Goal: Task Accomplishment & Management: Manage account settings

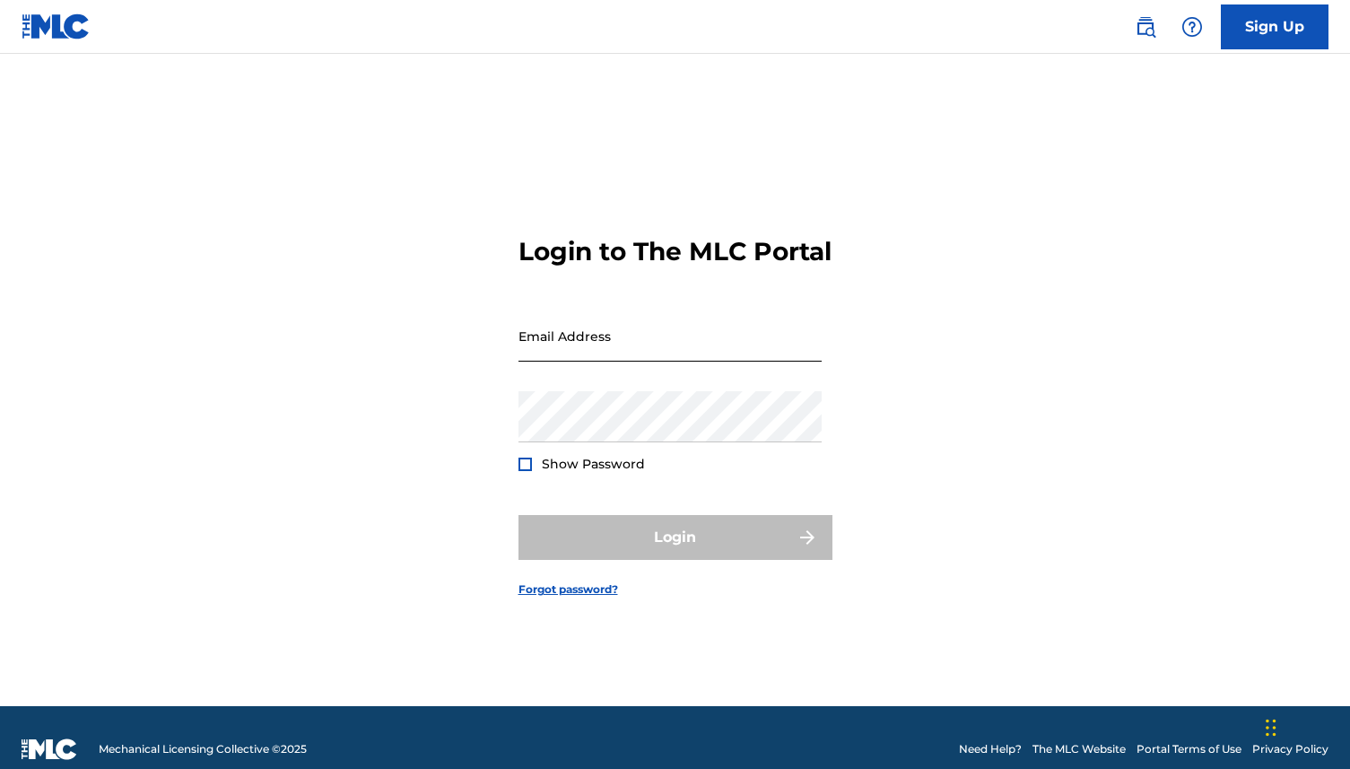
click at [600, 362] on input "Email Address" at bounding box center [670, 335] width 303 height 51
type input "[EMAIL_ADDRESS][DOMAIN_NAME]"
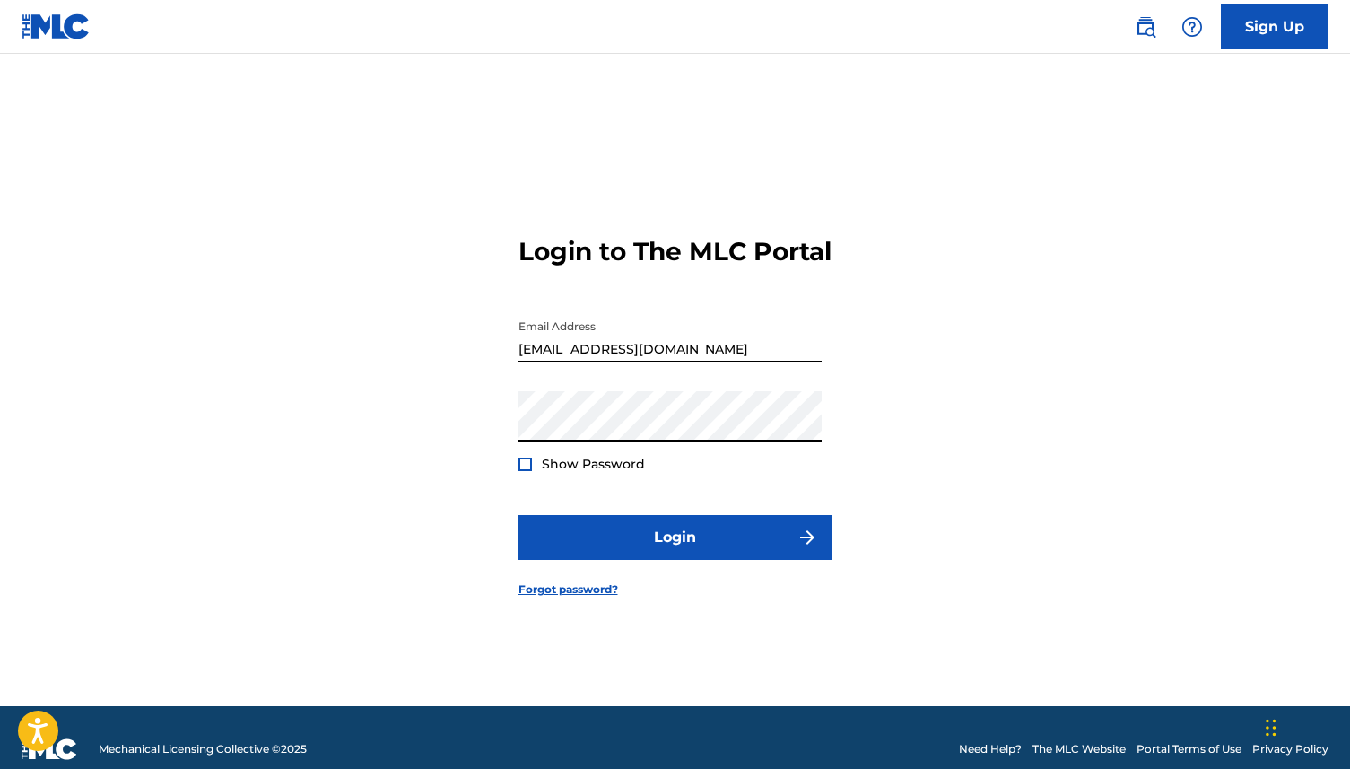
click at [530, 471] on div at bounding box center [525, 464] width 13 height 13
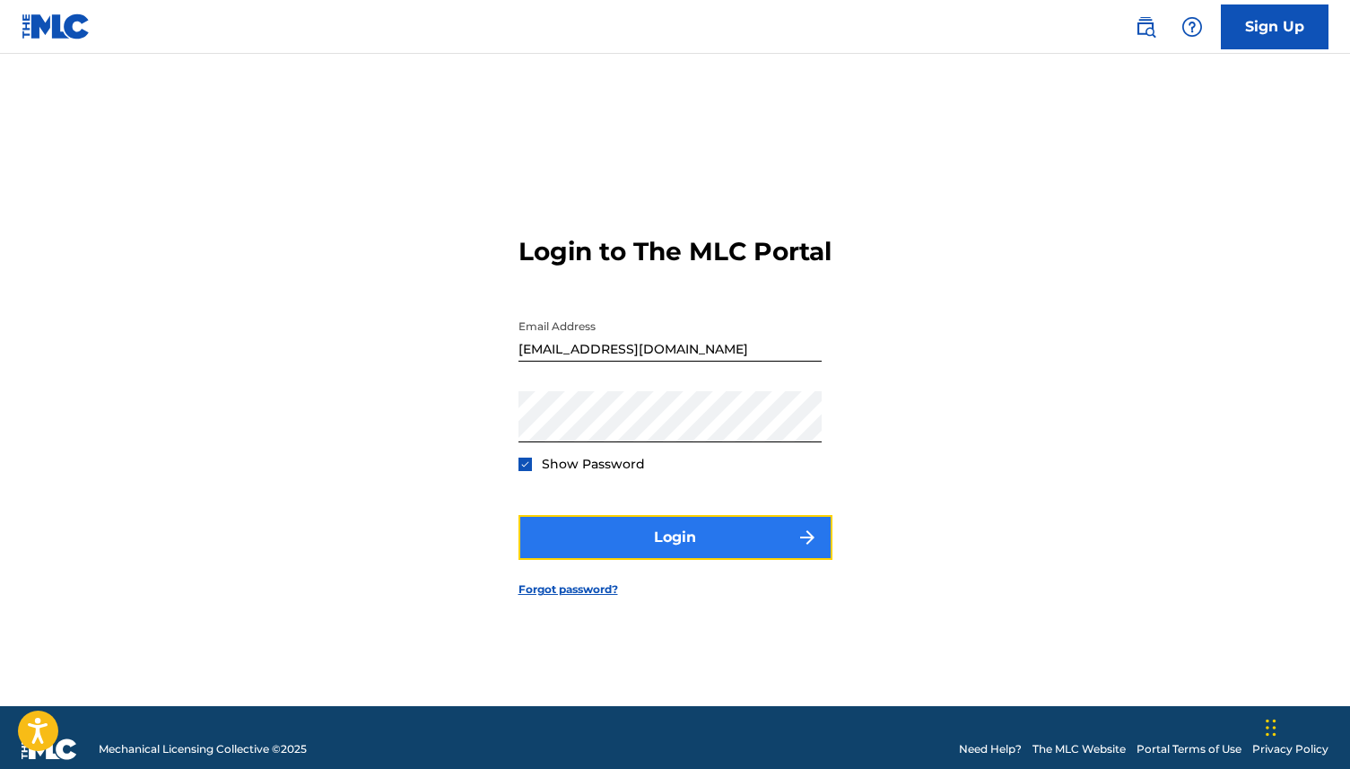
click at [572, 549] on button "Login" at bounding box center [676, 537] width 314 height 45
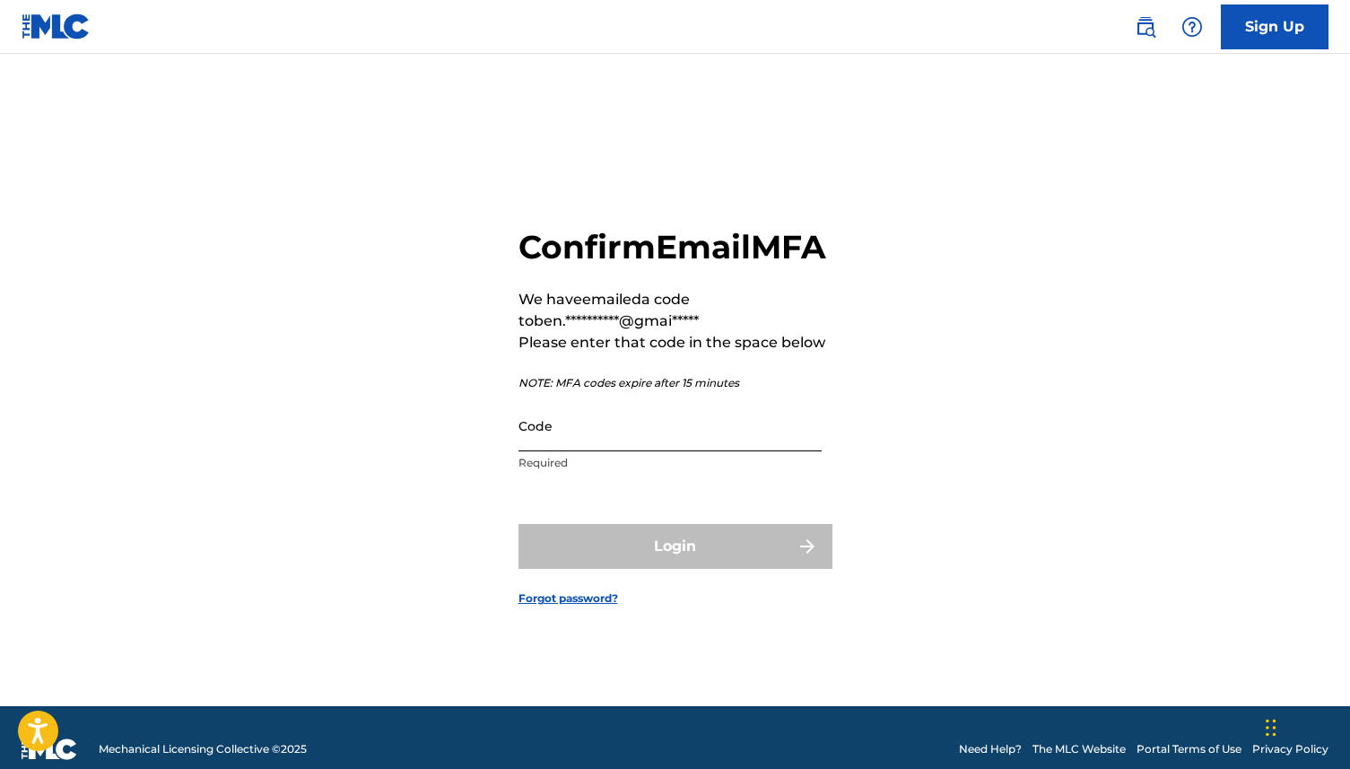
click at [562, 451] on input "Code" at bounding box center [670, 425] width 303 height 51
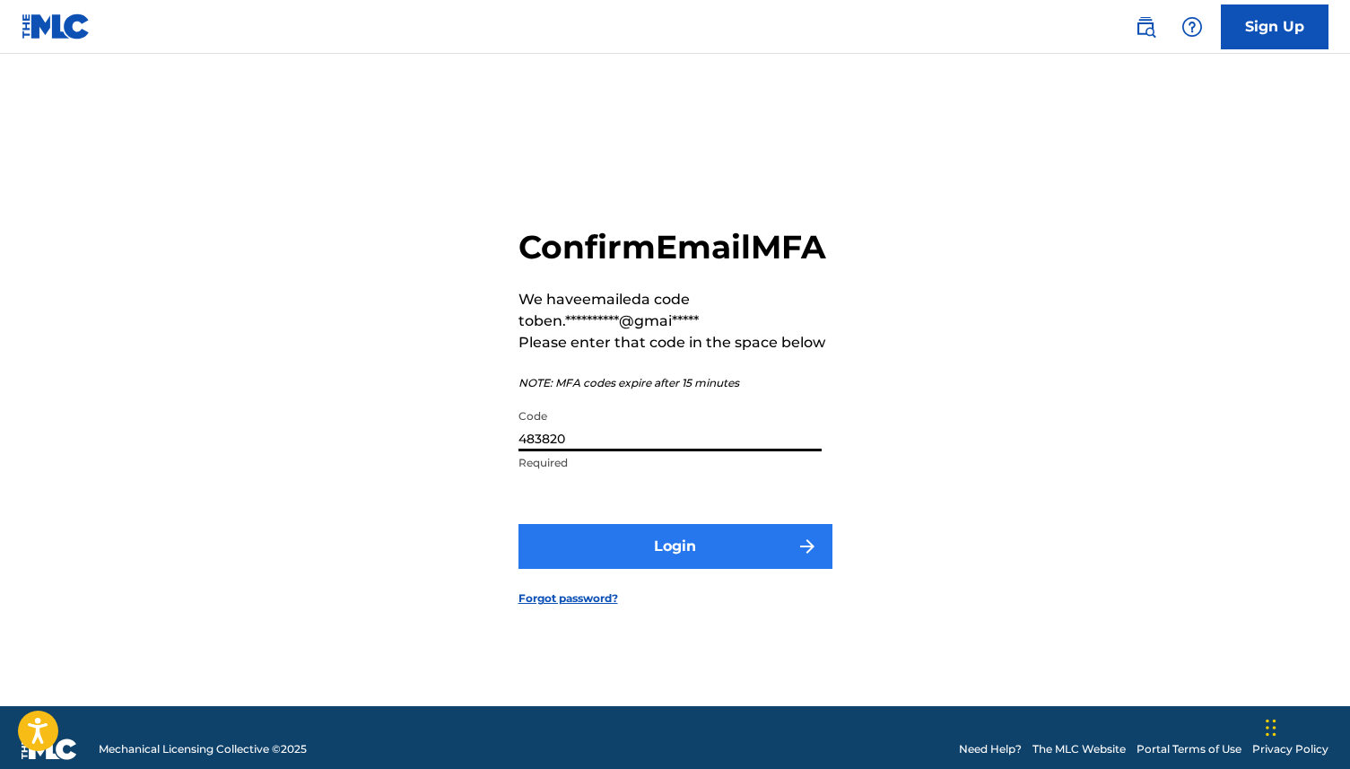
type input "483820"
click at [628, 569] on button "Login" at bounding box center [676, 546] width 314 height 45
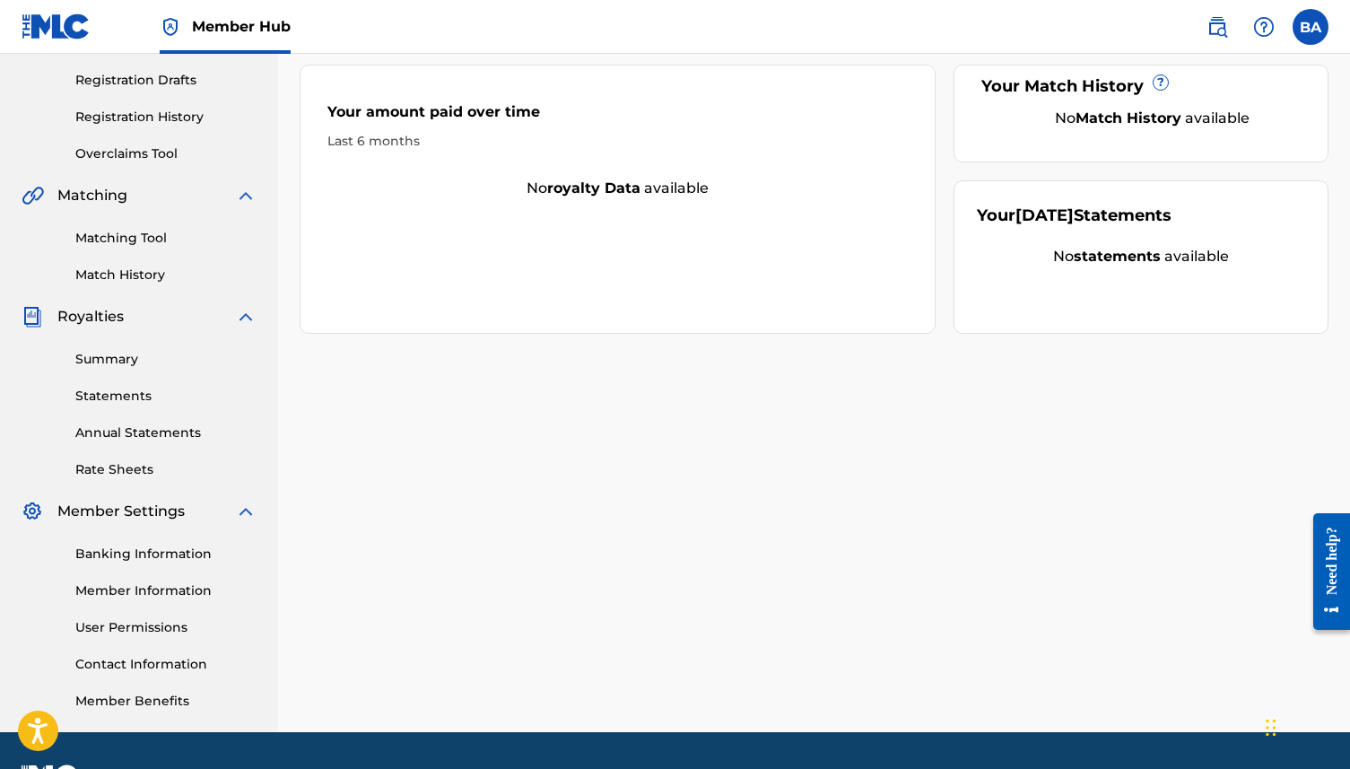
scroll to position [310, 0]
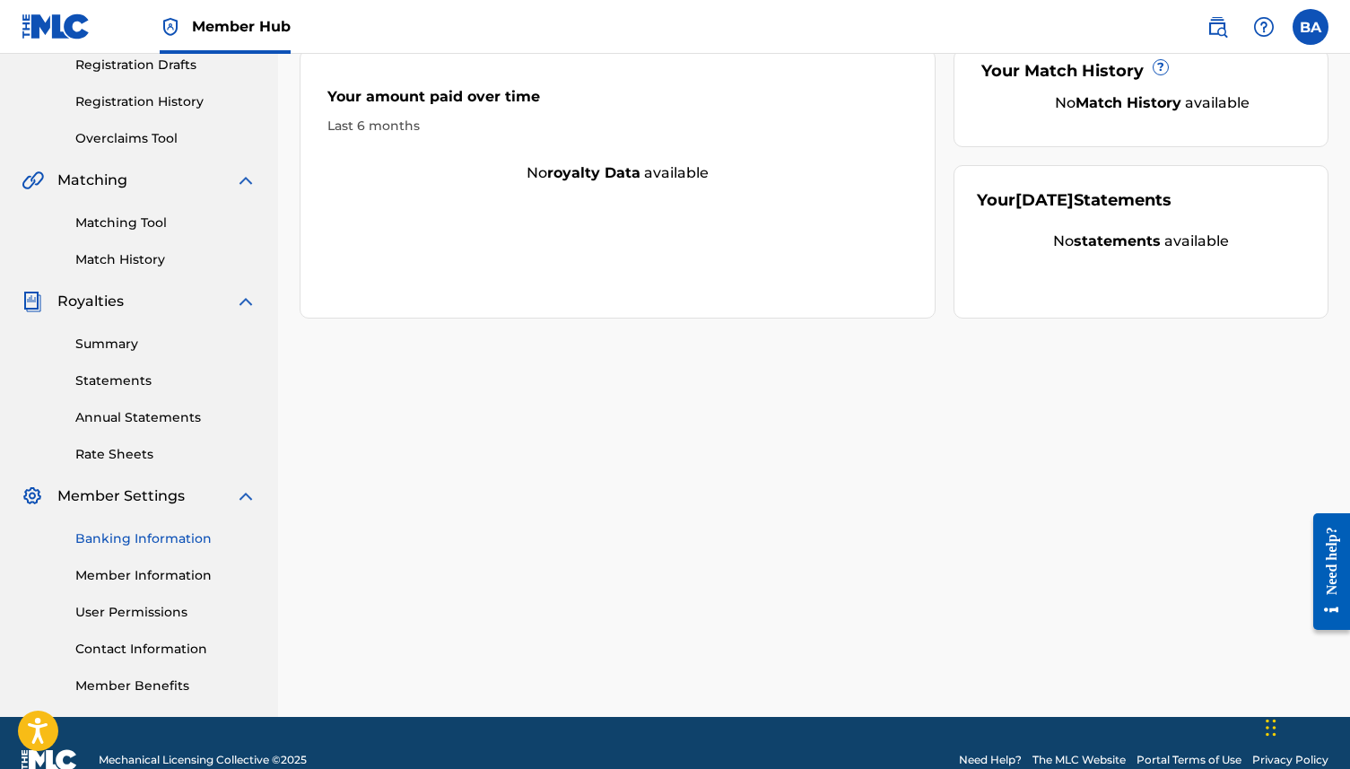
click at [169, 540] on link "Banking Information" at bounding box center [165, 538] width 181 height 19
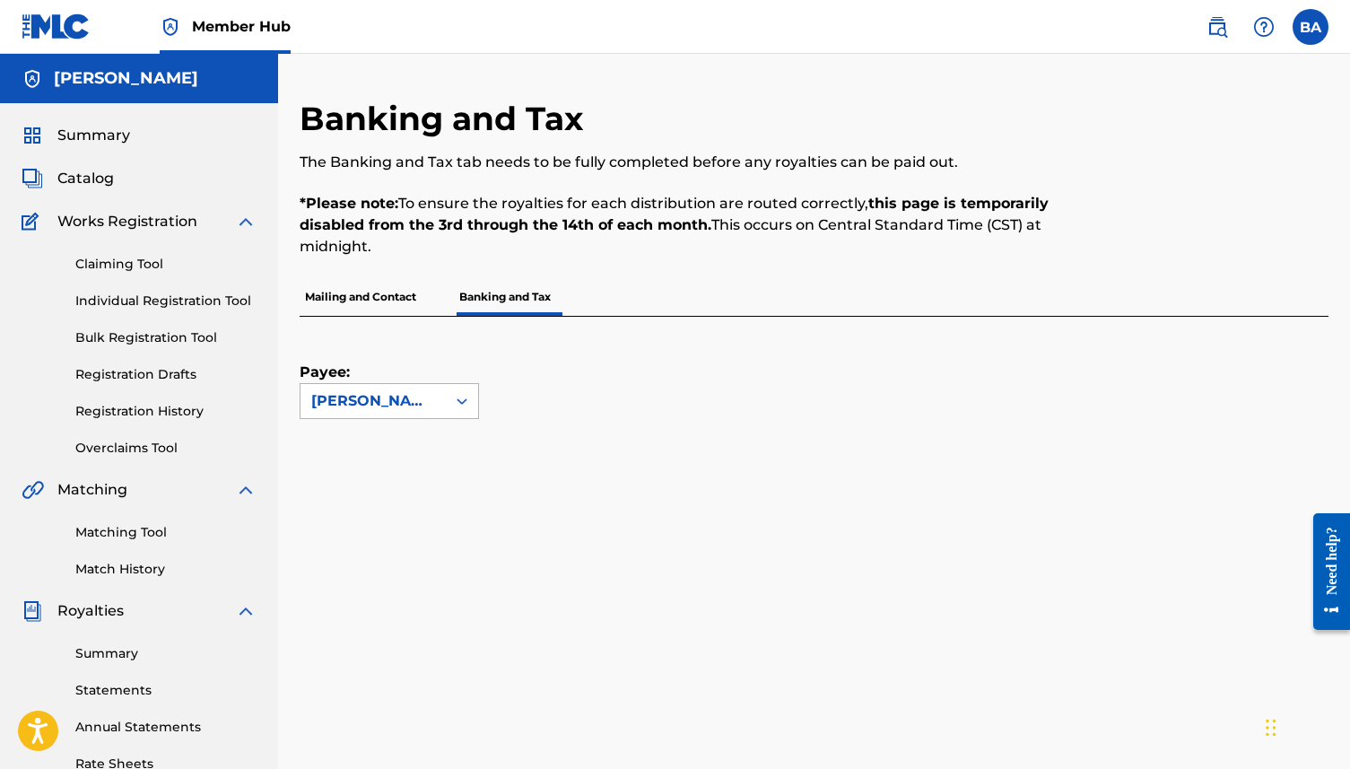
click at [344, 404] on div "[PERSON_NAME]" at bounding box center [373, 401] width 124 height 22
click at [541, 402] on div "Payee: [PERSON_NAME]" at bounding box center [793, 368] width 986 height 102
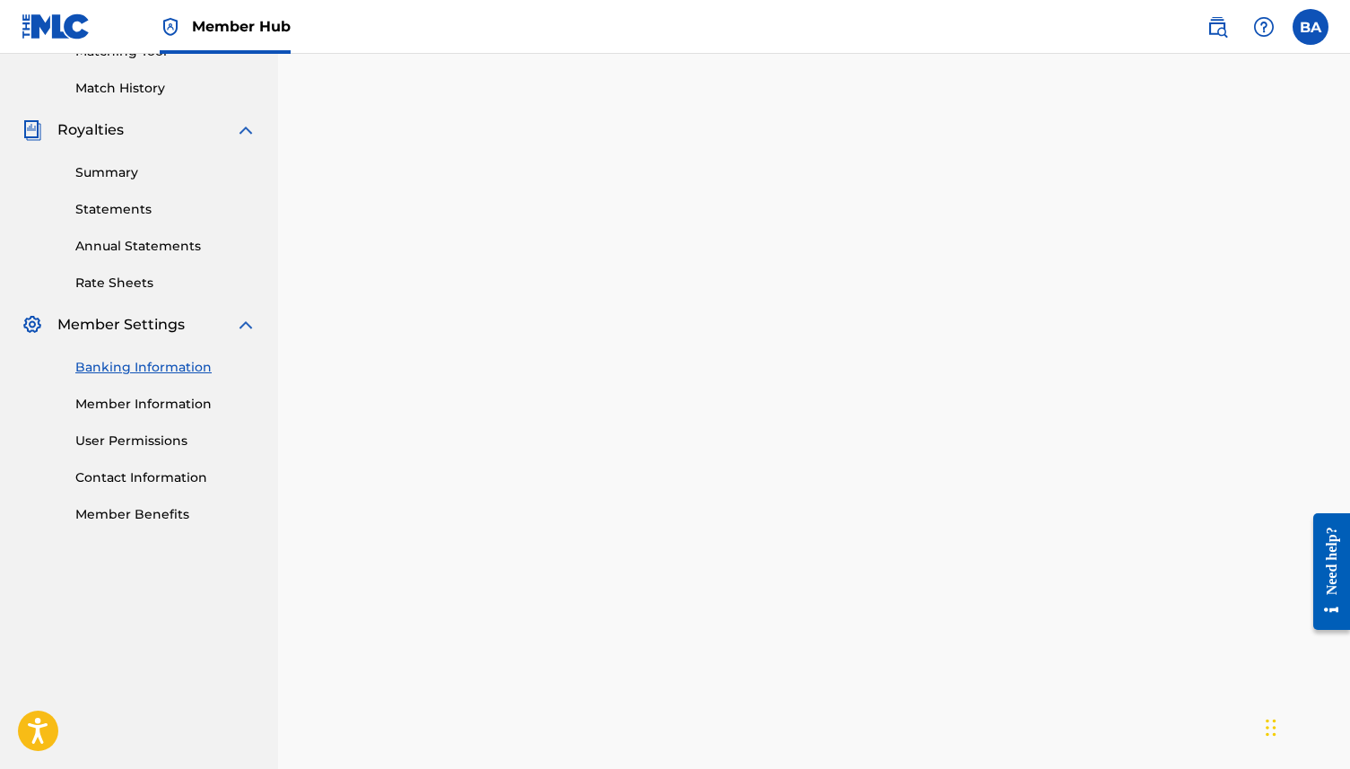
scroll to position [472, 0]
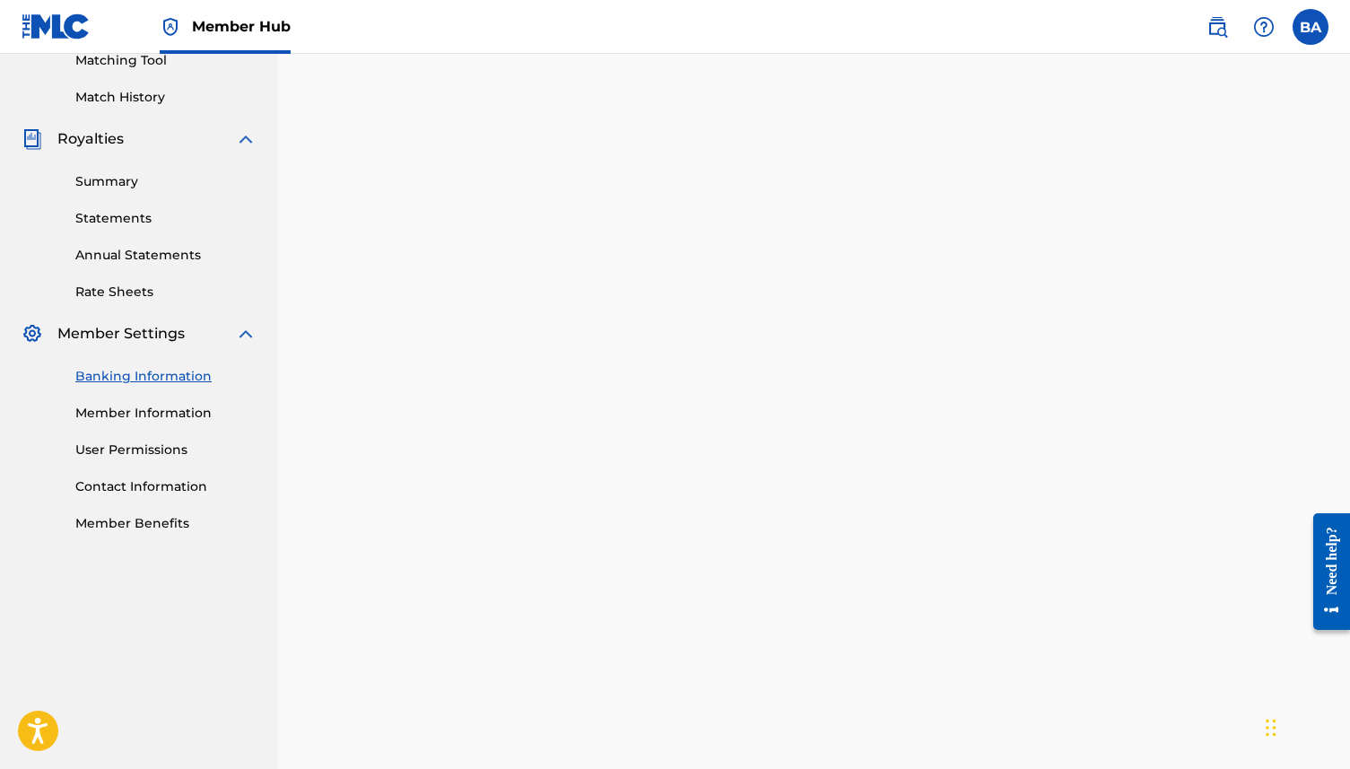
click at [164, 402] on div "Banking Information Member Information User Permissions Contact Information Mem…" at bounding box center [139, 439] width 235 height 188
click at [164, 413] on link "Member Information" at bounding box center [165, 413] width 181 height 19
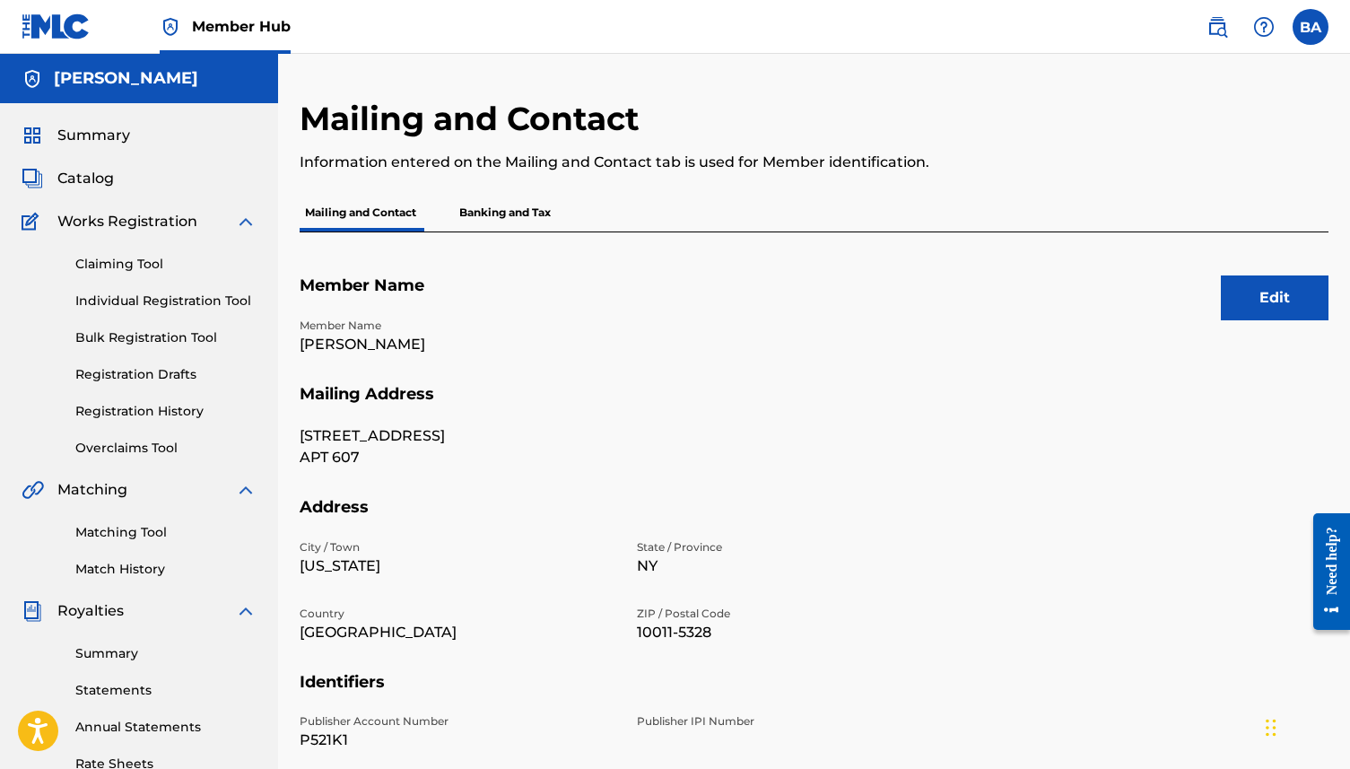
click at [505, 214] on p "Banking and Tax" at bounding box center [505, 213] width 102 height 38
